Goal: Task Accomplishment & Management: Use online tool/utility

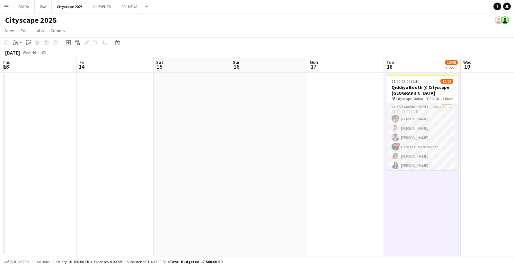
scroll to position [0, 221]
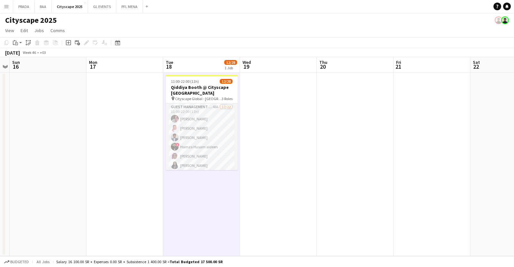
click at [205, 145] on app-card-role "Guest Management Staff 48A 12/22 11:00-22:00 (11h) Ahmad Aldawsri Ahmed Saad Ab…" at bounding box center [202, 211] width 72 height 217
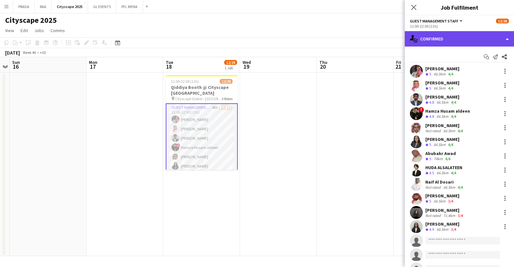
click at [456, 39] on div "single-neutral-actions-check-2 Confirmed" at bounding box center [459, 38] width 109 height 15
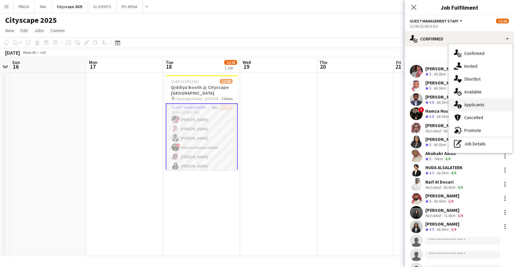
click at [482, 108] on div "single-neutral-actions-information Applicants" at bounding box center [480, 104] width 64 height 13
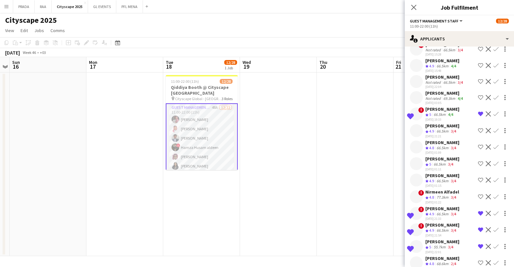
scroll to position [605, 0]
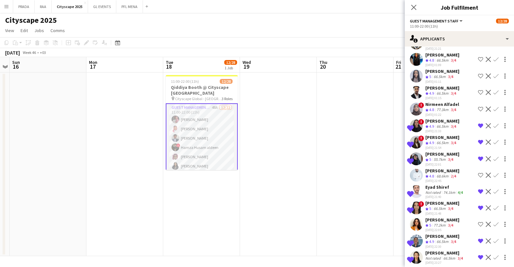
click at [436, 250] on div "[PERSON_NAME]" at bounding box center [444, 253] width 39 height 6
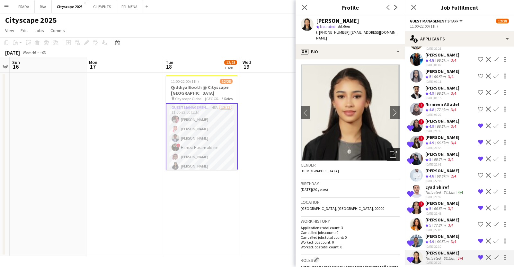
click at [390, 151] on icon "Open photos pop-in" at bounding box center [393, 154] width 7 height 7
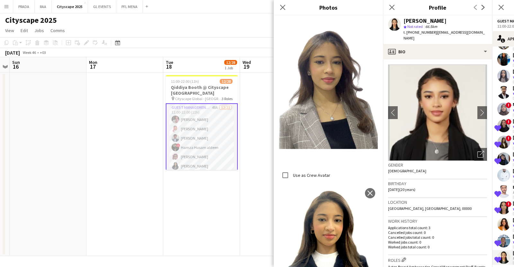
scroll to position [301, 0]
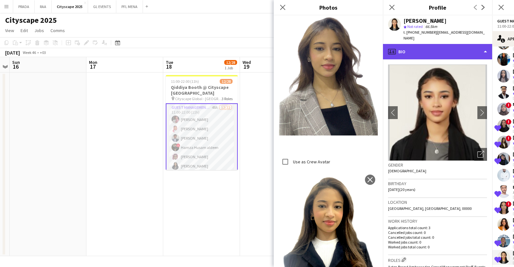
click at [411, 44] on div "profile Bio" at bounding box center [437, 51] width 109 height 15
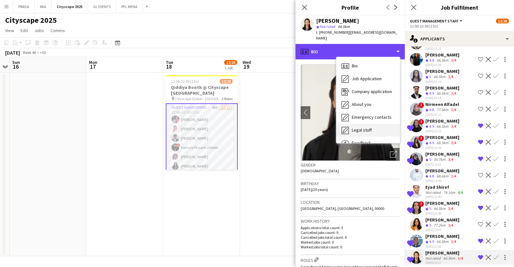
scroll to position [22, 0]
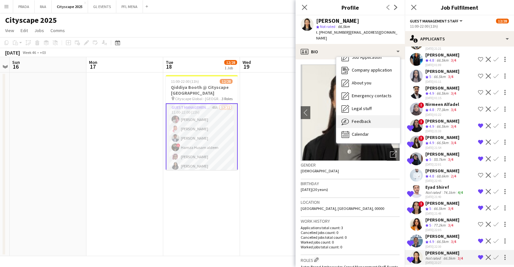
click at [355, 118] on span "Feedback" at bounding box center [361, 121] width 19 height 6
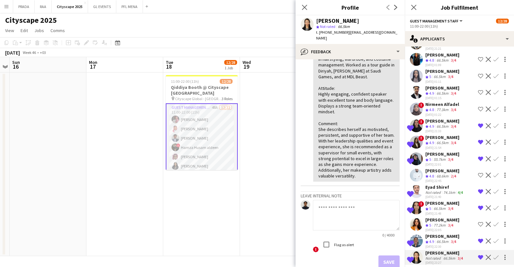
scroll to position [0, 0]
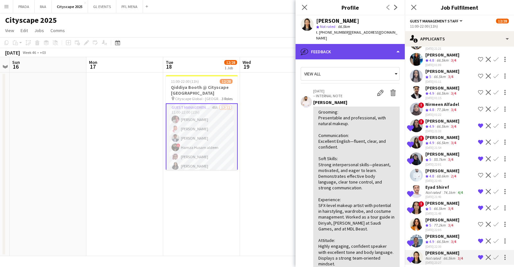
click at [359, 53] on div "bubble-pencil Feedback" at bounding box center [349, 51] width 109 height 15
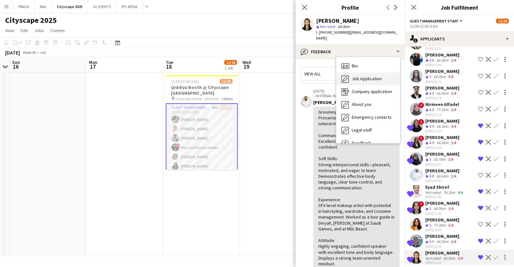
click at [356, 76] on span "Job Application" at bounding box center [367, 79] width 30 height 6
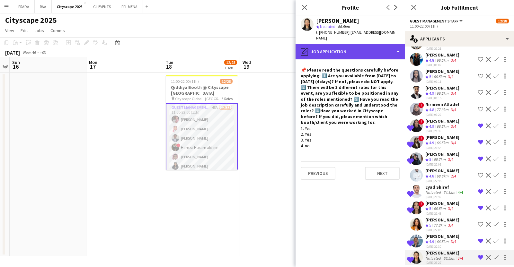
click at [353, 44] on div "pencil4 Job Application" at bounding box center [349, 51] width 109 height 15
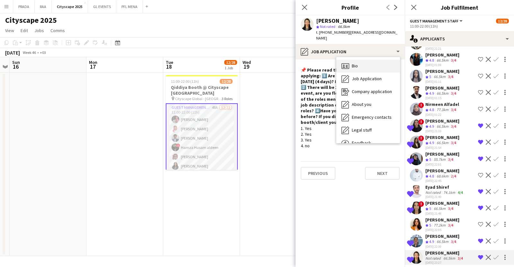
click at [361, 61] on div "Bio Bio" at bounding box center [368, 66] width 64 height 13
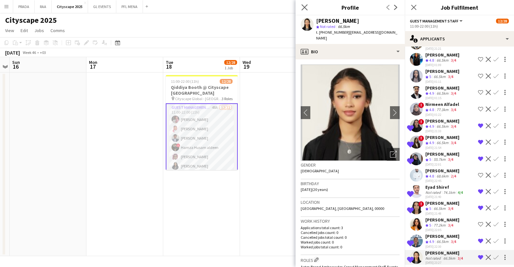
click at [308, 7] on app-icon "Close pop-in" at bounding box center [304, 7] width 9 height 9
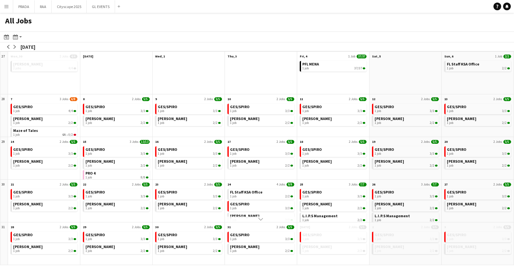
click at [6, 12] on button "Menu" at bounding box center [6, 6] width 13 height 13
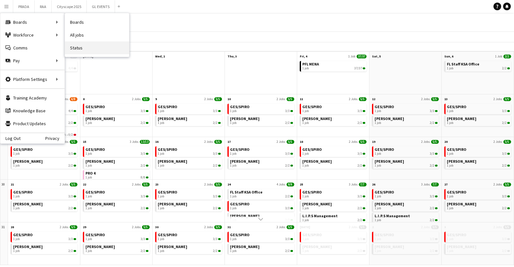
click at [87, 50] on link "Status" at bounding box center [97, 47] width 64 height 13
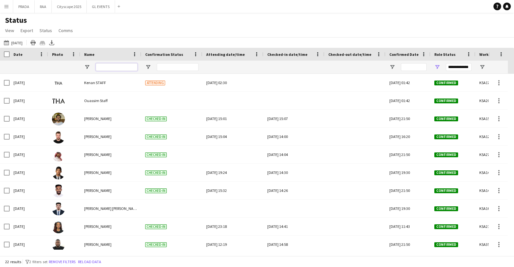
click at [110, 68] on input "Name Filter Input" at bounding box center [117, 67] width 42 height 8
click at [15, 43] on button "[DATE] to [DATE] [DATE]" at bounding box center [13, 43] width 21 height 8
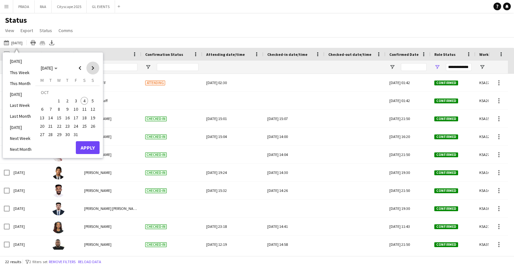
click at [98, 64] on span "Next month" at bounding box center [92, 68] width 13 height 13
click at [50, 119] on span "18" at bounding box center [51, 120] width 8 height 8
click at [85, 140] on button "Apply" at bounding box center [88, 141] width 24 height 13
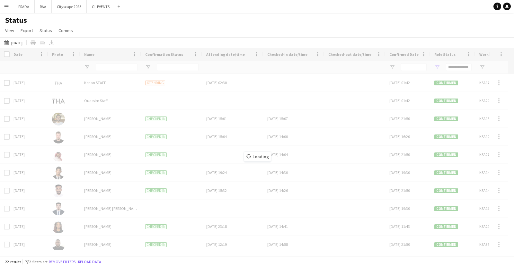
type input "***"
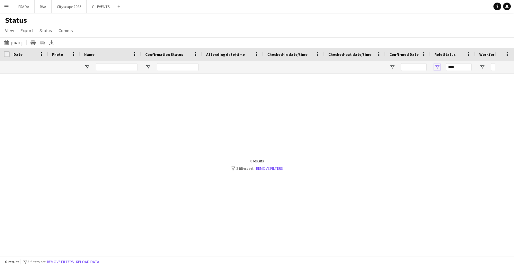
click at [436, 67] on span "Open Filter Menu" at bounding box center [437, 67] width 6 height 6
click at [438, 38] on div "[DATE] to [DATE] [DATE] [DATE] This Week This Month [DATE] Last Week Last Month…" at bounding box center [257, 42] width 514 height 11
click at [24, 41] on button "[DATE] to [DATE] [DATE]" at bounding box center [13, 43] width 21 height 8
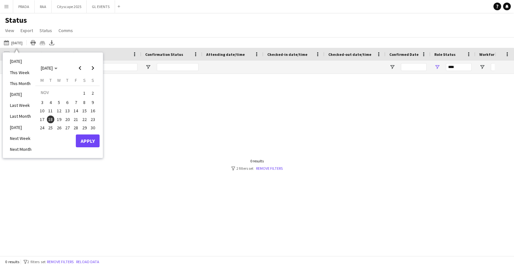
click at [51, 119] on span "18" at bounding box center [51, 120] width 8 height 8
click at [93, 144] on button "Apply" at bounding box center [88, 141] width 24 height 13
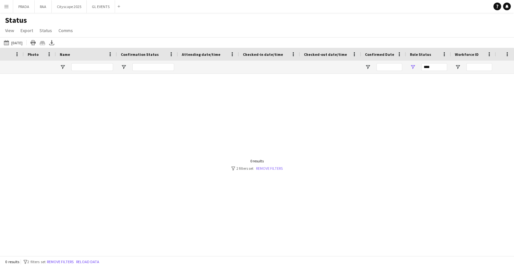
click at [271, 170] on link "Remove filters" at bounding box center [269, 168] width 27 height 5
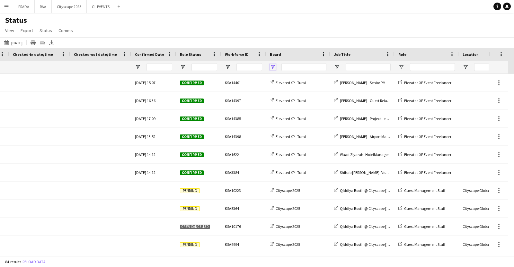
click at [274, 68] on span "Open Filter Menu" at bounding box center [273, 67] width 6 height 6
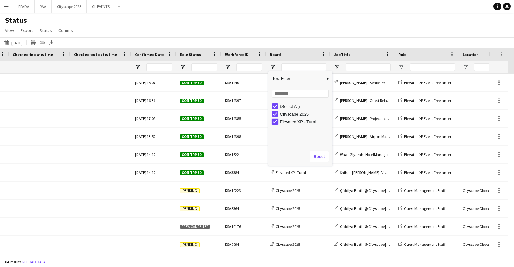
type input "**********"
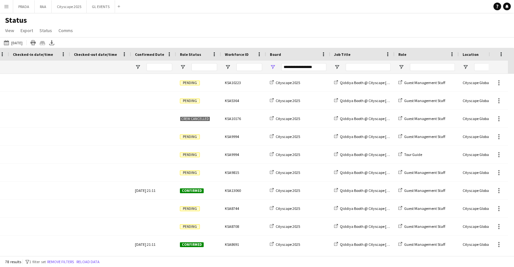
click at [246, 21] on div "Status View Views Default view New view Update view Delete view Edit name Custo…" at bounding box center [257, 26] width 514 height 22
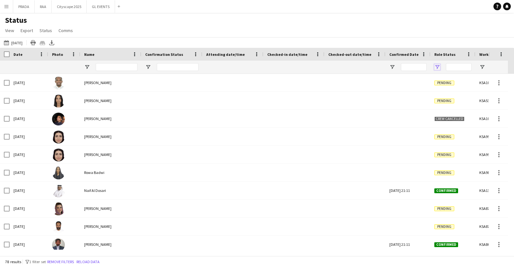
click at [438, 66] on span "Open Filter Menu" at bounding box center [437, 67] width 6 height 6
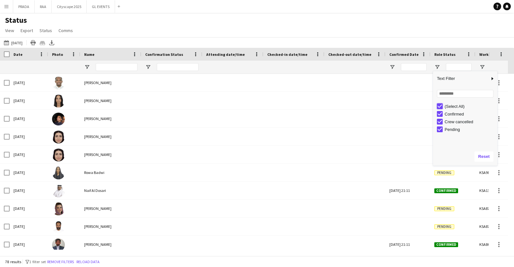
type input "***"
type input "**********"
type input "***"
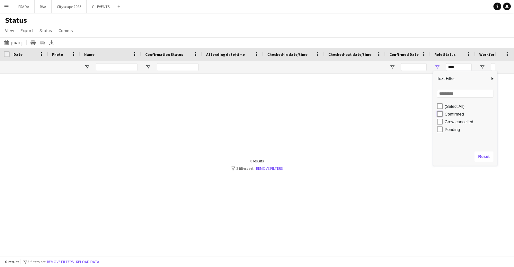
type input "**********"
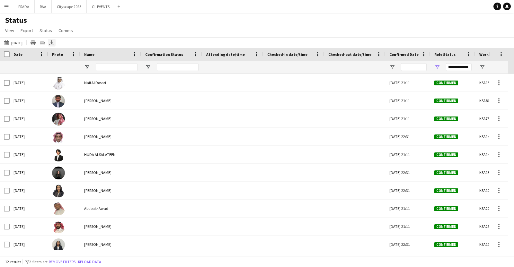
click at [54, 42] on icon "Export XLSX" at bounding box center [51, 42] width 5 height 5
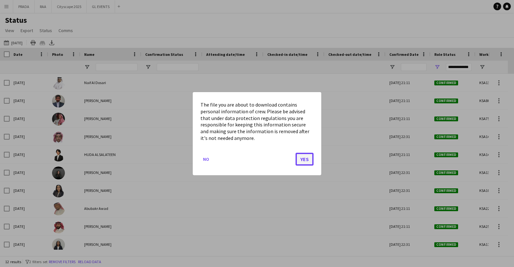
click at [305, 162] on button "Yes" at bounding box center [304, 158] width 18 height 13
